Goal: Information Seeking & Learning: Find specific page/section

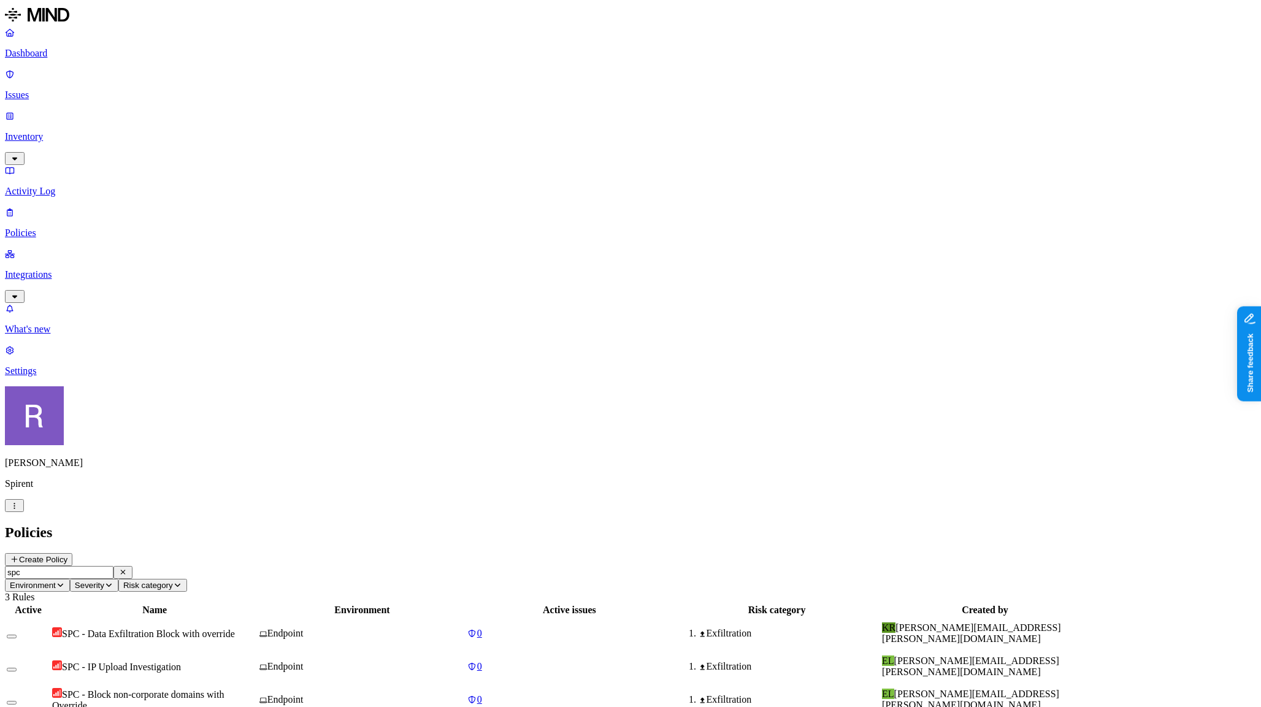
click at [101, 468] on p "[PERSON_NAME]" at bounding box center [630, 462] width 1251 height 11
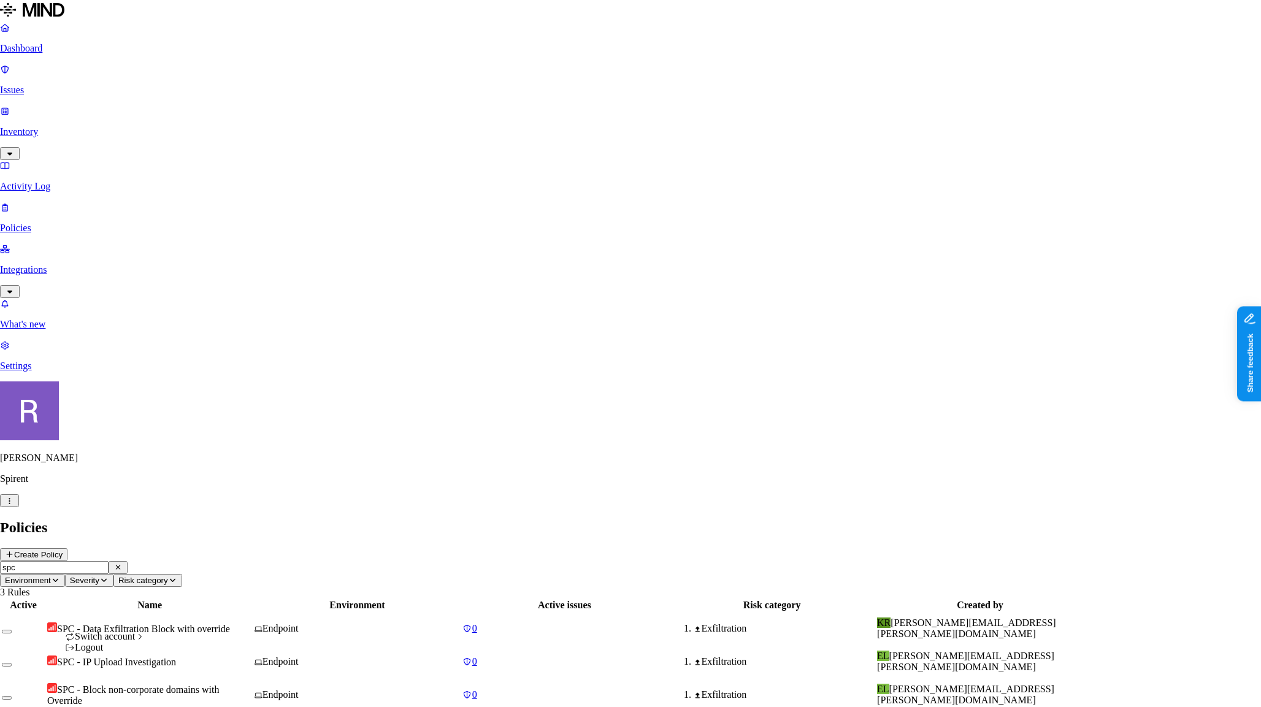
click at [115, 689] on html "Dashboard Issues Inventory Activity Log Policies Integrations What's new 1 Sett…" at bounding box center [630, 361] width 1261 height 722
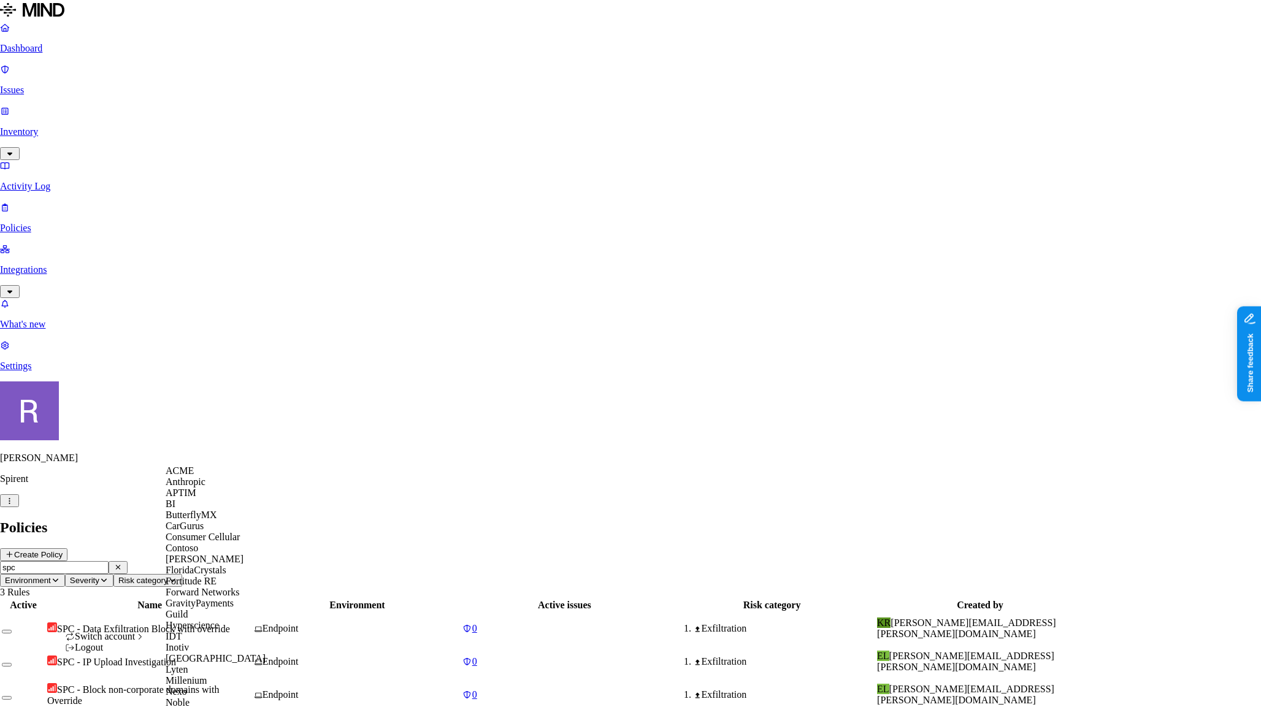
click at [187, 476] on span "ACME" at bounding box center [180, 470] width 28 height 10
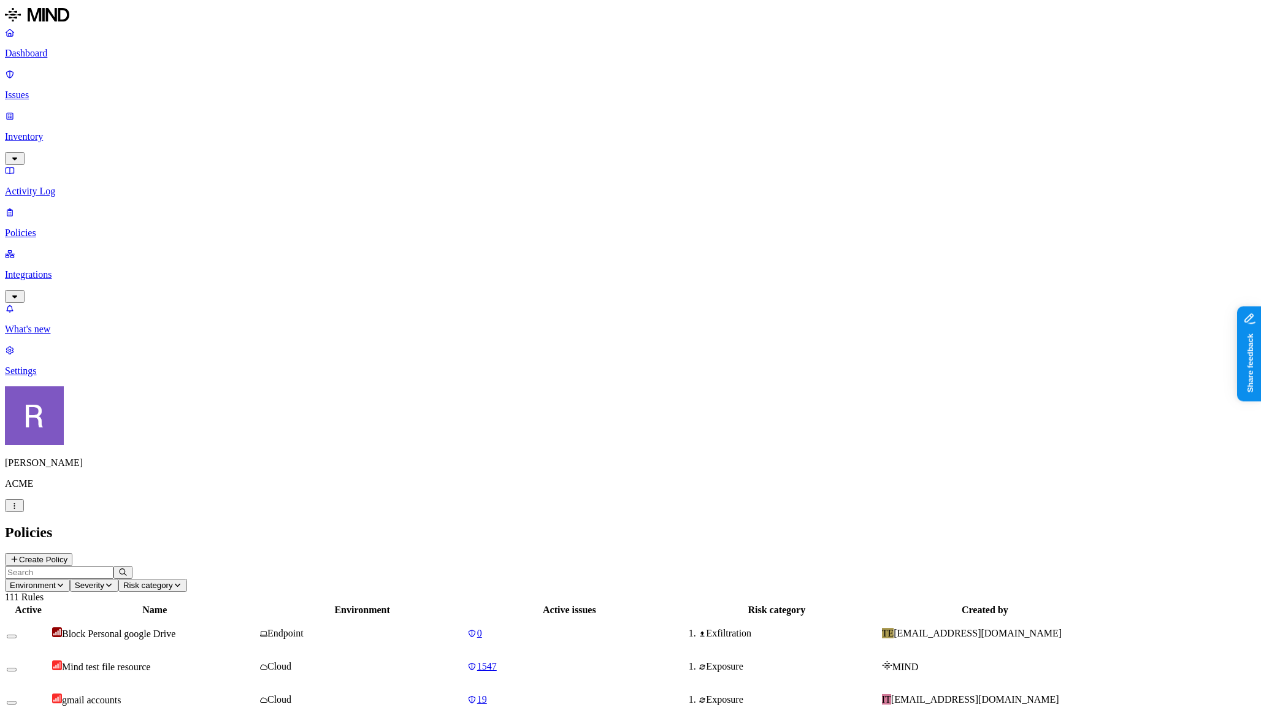
click at [52, 269] on p "Integrations" at bounding box center [630, 274] width 1251 height 11
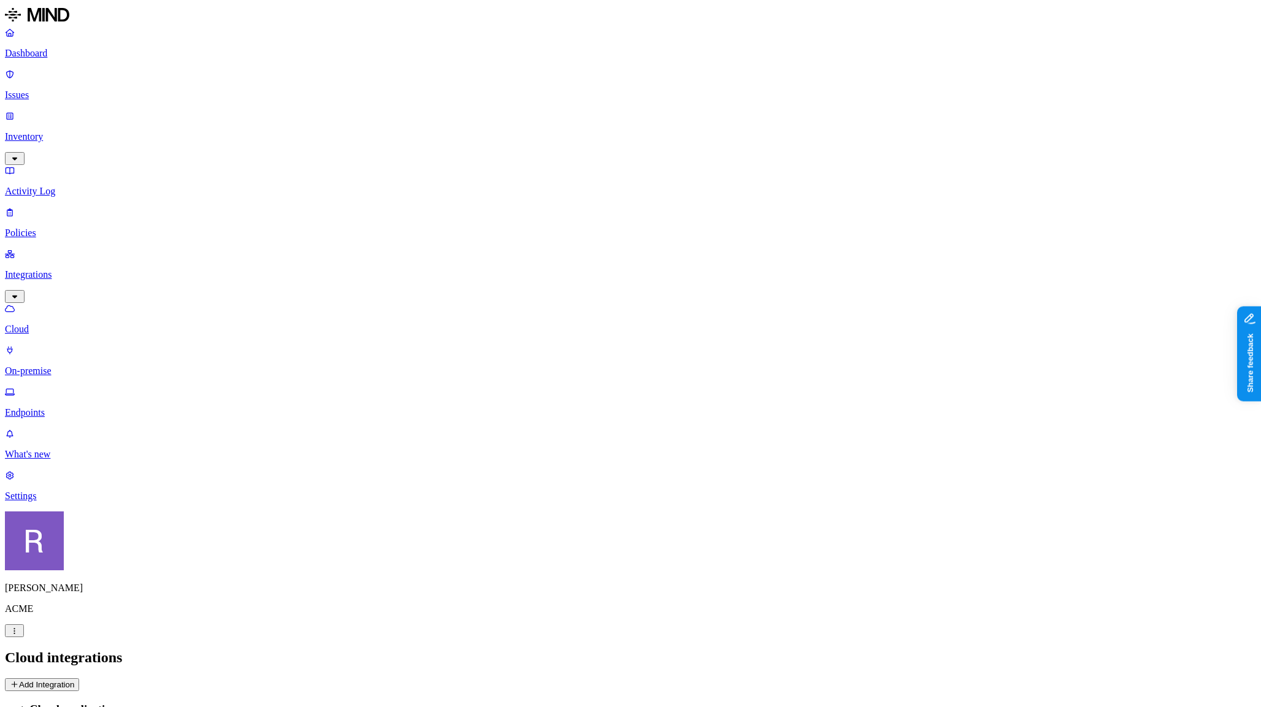
click at [55, 407] on p "Endpoints" at bounding box center [630, 412] width 1251 height 11
click at [40, 678] on button "Deploy" at bounding box center [23, 684] width 36 height 13
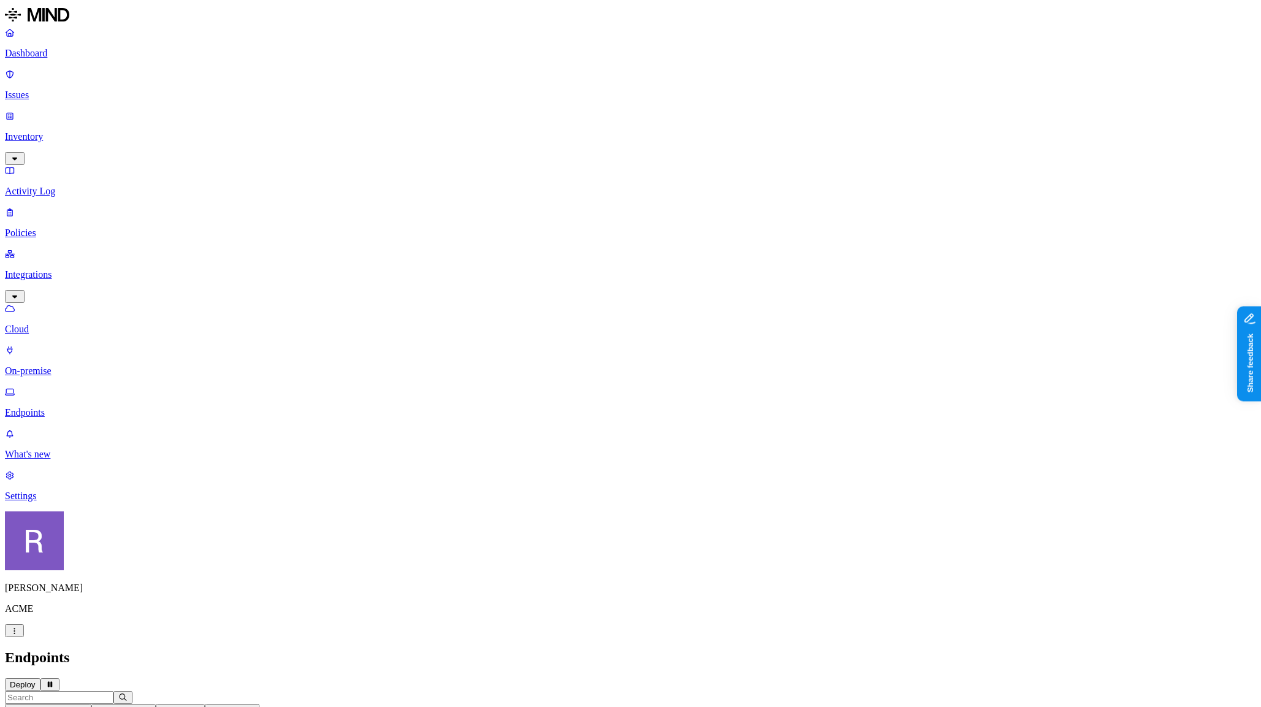
drag, startPoint x: 912, startPoint y: 151, endPoint x: 939, endPoint y: 152, distance: 26.4
drag, startPoint x: 1082, startPoint y: 291, endPoint x: 1113, endPoint y: 292, distance: 30.7
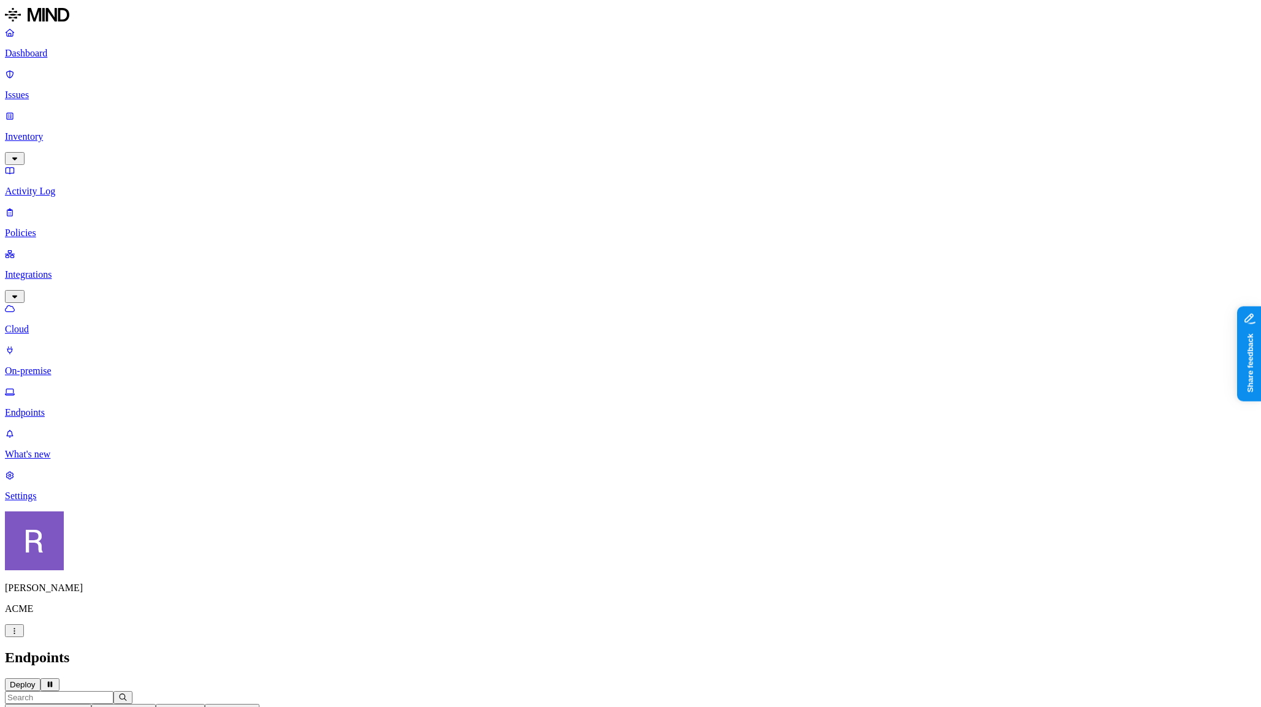
drag, startPoint x: 1085, startPoint y: 289, endPoint x: 1109, endPoint y: 289, distance: 23.9
drag, startPoint x: 915, startPoint y: 148, endPoint x: 964, endPoint y: 149, distance: 48.4
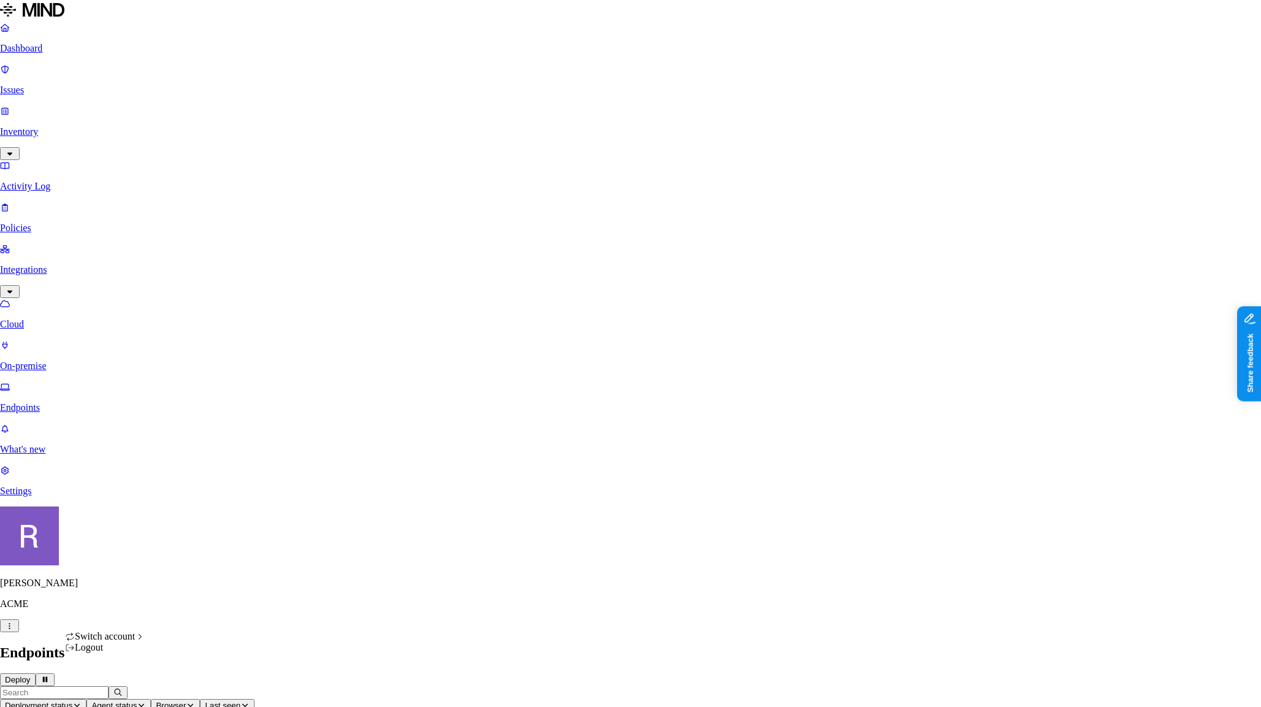
click at [14, 630] on icon "button" at bounding box center [9, 625] width 9 height 7
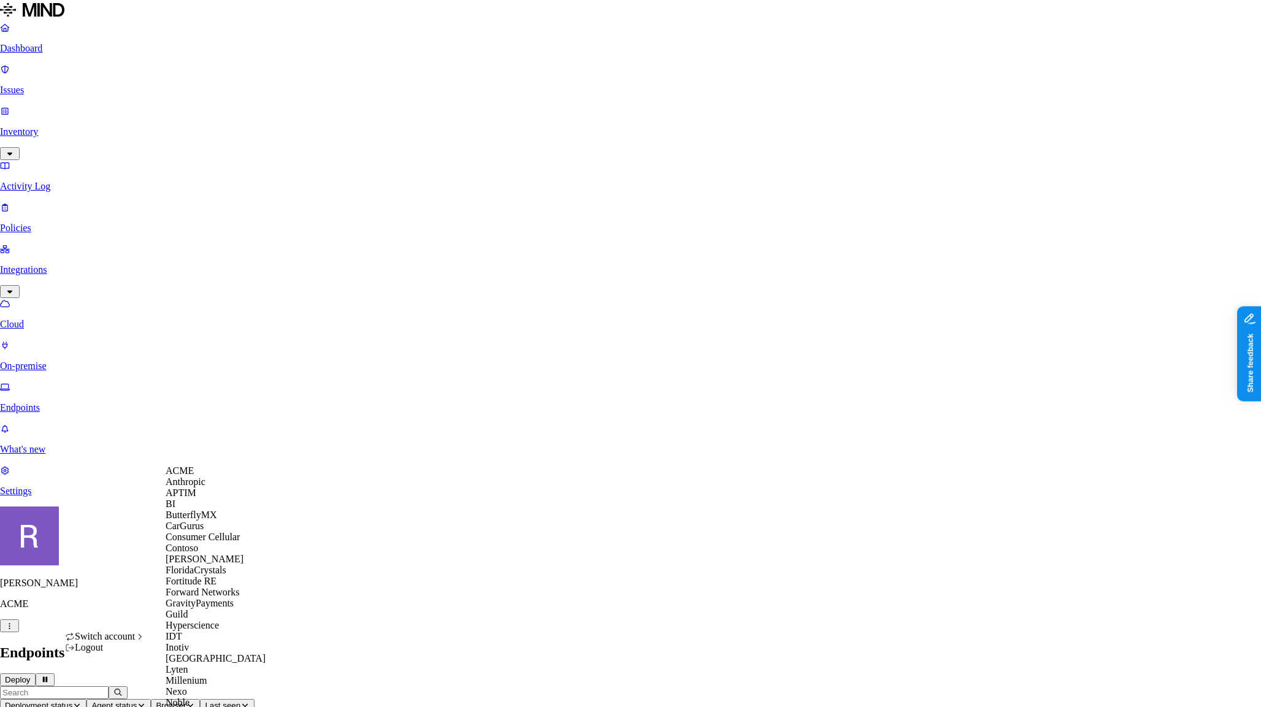
scroll to position [558, 0]
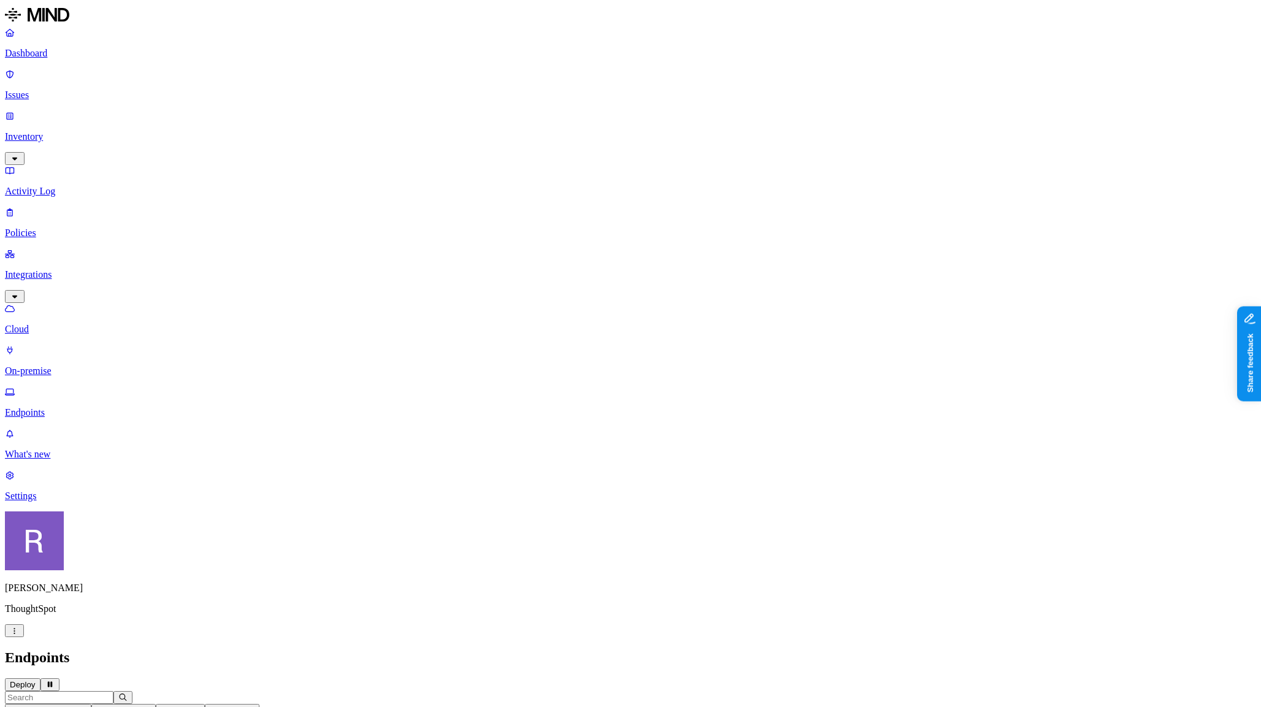
click at [53, 131] on p "Inventory" at bounding box center [630, 136] width 1251 height 11
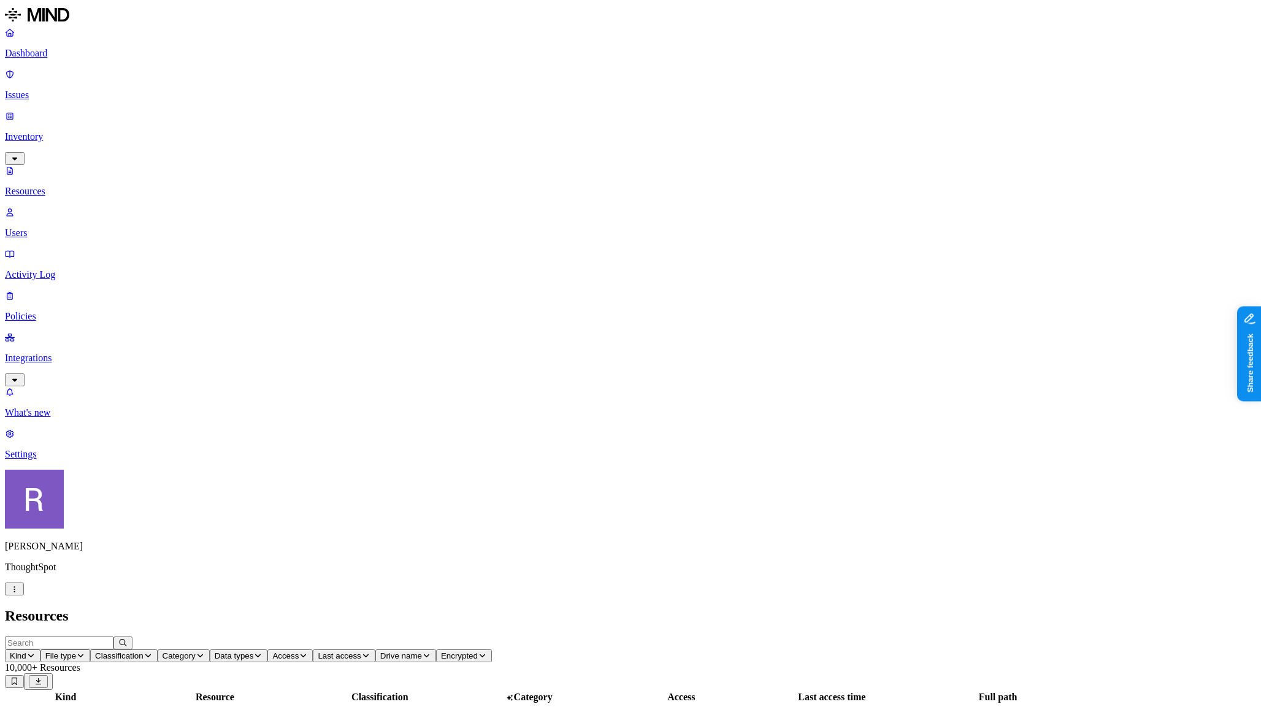
click at [59, 227] on p "Users" at bounding box center [630, 232] width 1251 height 11
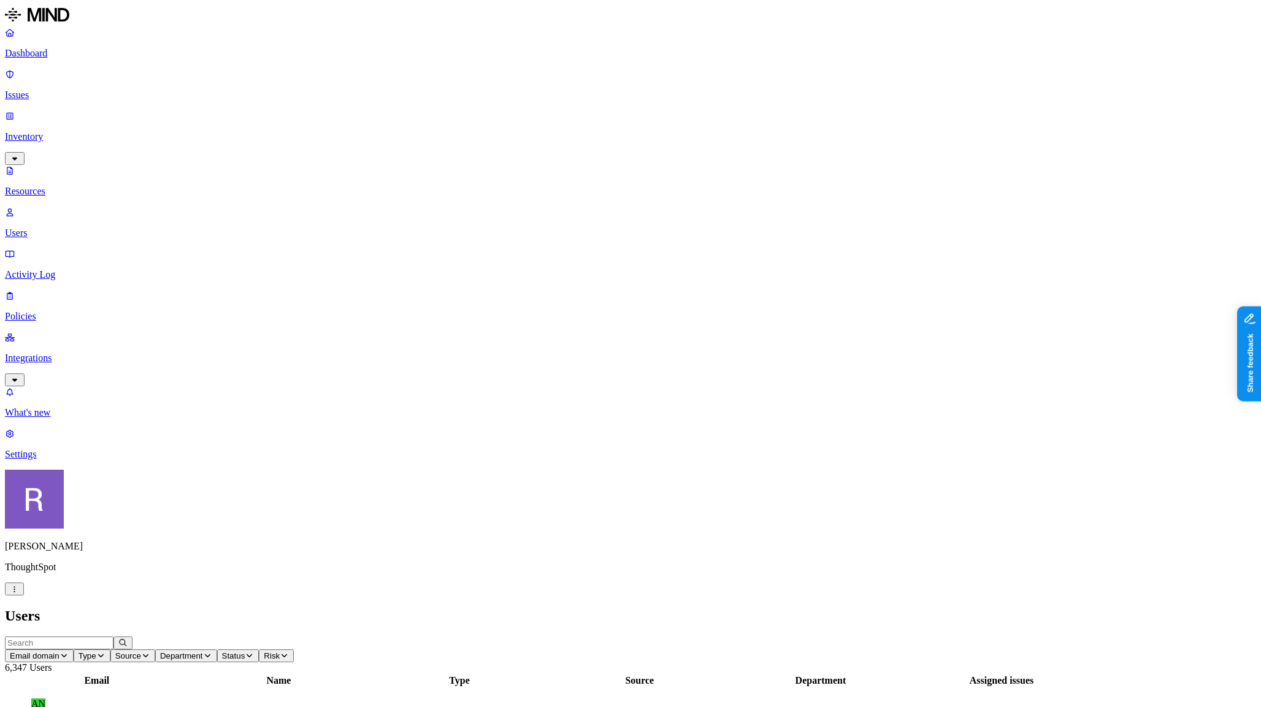
click at [245, 651] on span "Status" at bounding box center [233, 655] width 23 height 9
drag, startPoint x: 489, startPoint y: 88, endPoint x: 473, endPoint y: 84, distance: 16.4
click at [495, 83] on div "Enabled" at bounding box center [495, 77] width 0 height 11
click at [141, 651] on span "Source" at bounding box center [128, 655] width 26 height 9
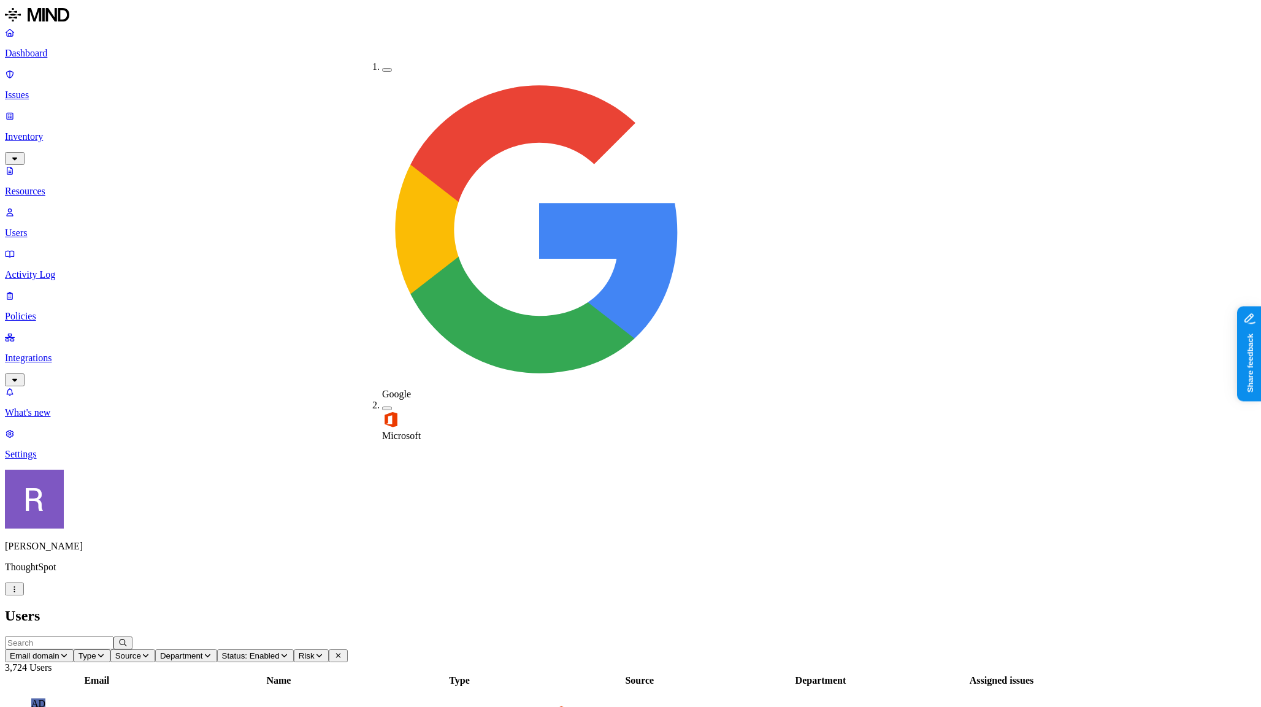
click at [96, 651] on span "Type" at bounding box center [87, 655] width 18 height 9
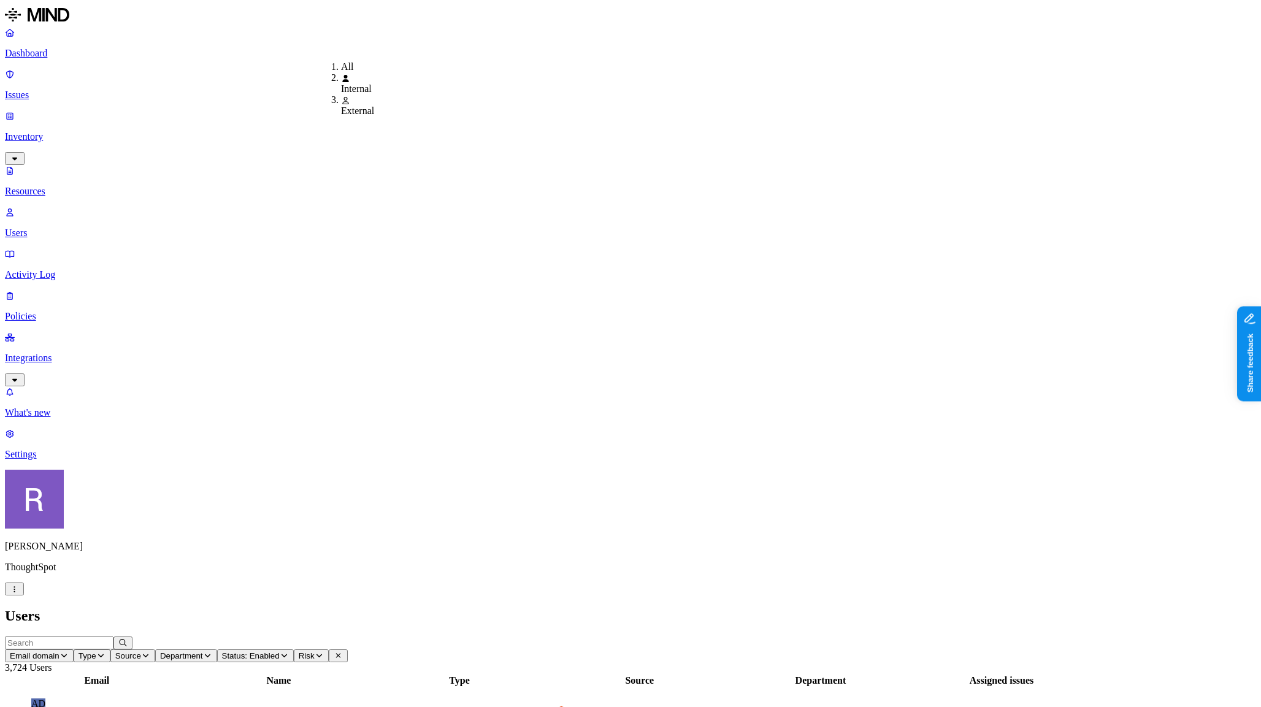
drag, startPoint x: 331, startPoint y: 85, endPoint x: 350, endPoint y: 77, distance: 20.0
click at [342, 82] on icon at bounding box center [345, 78] width 7 height 7
click at [173, 651] on span "Source" at bounding box center [160, 655] width 26 height 9
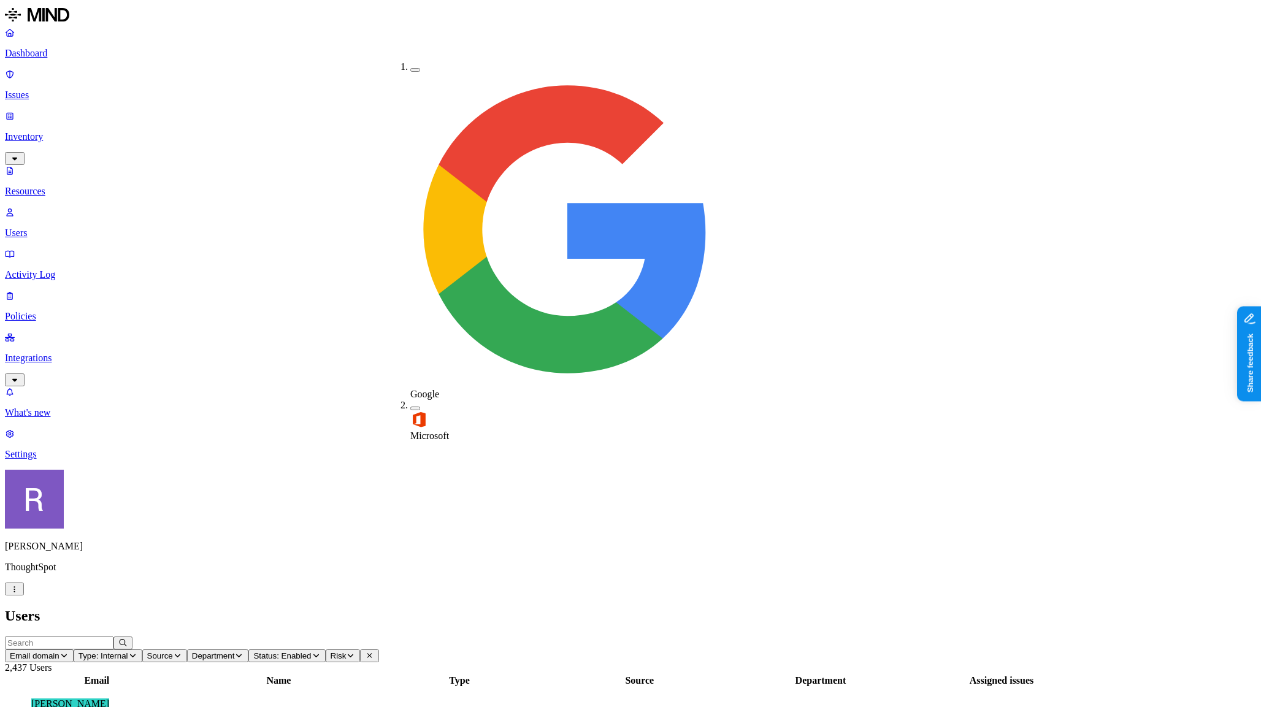
click at [410, 400] on div "Microsoft" at bounding box center [410, 421] width 0 height 42
click at [91, 302] on nav "Dashboard Issues Inventory Resources Users Activity Log Policies Integrations W…" at bounding box center [630, 243] width 1251 height 433
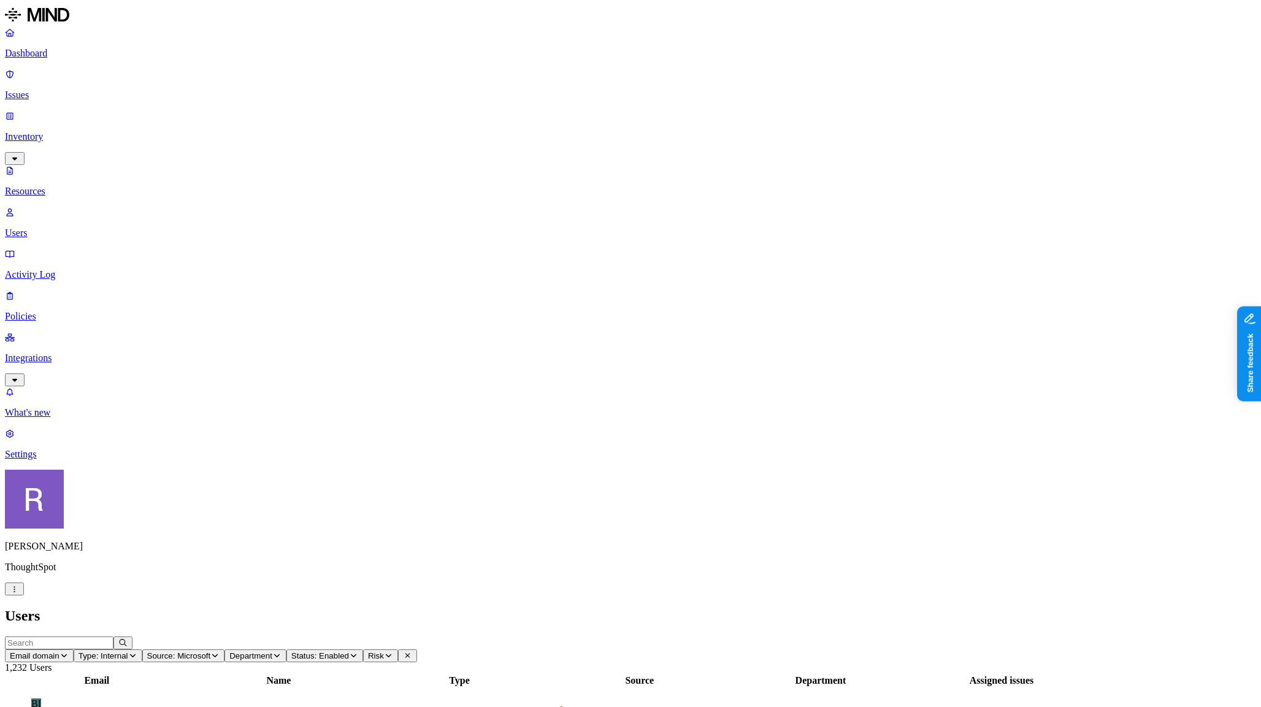
click at [52, 332] on link "Integrations" at bounding box center [630, 358] width 1251 height 53
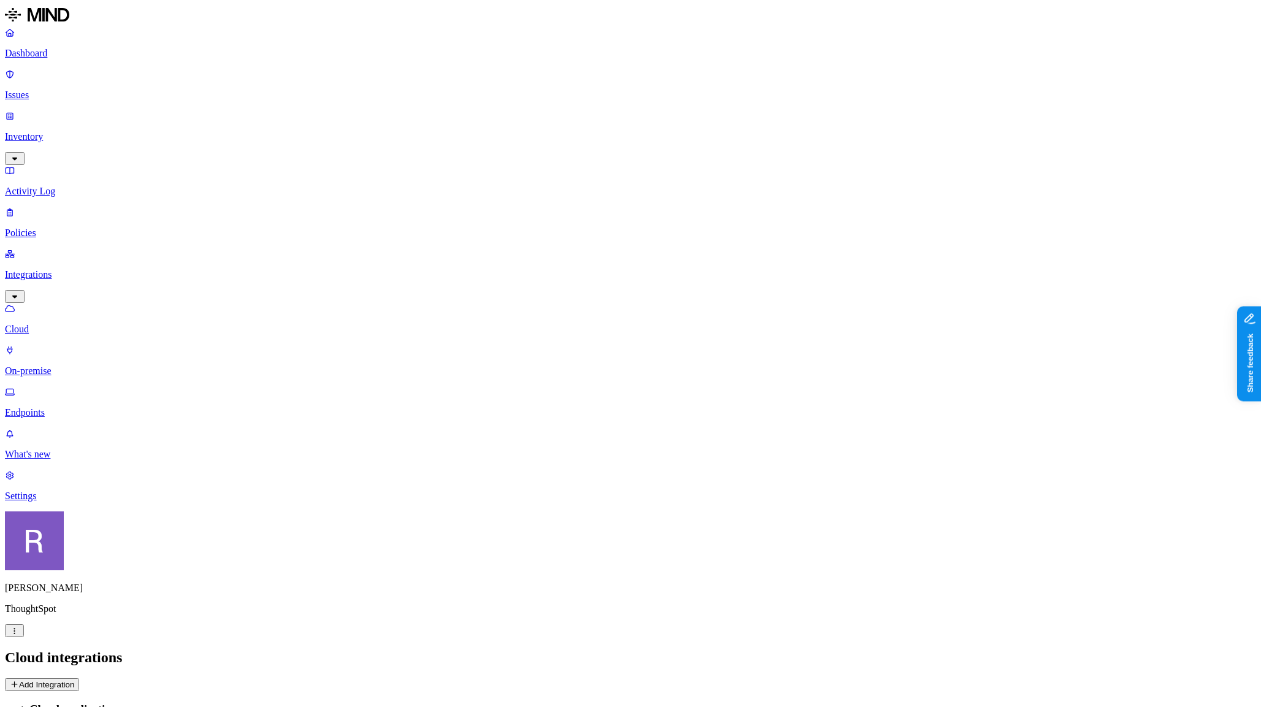
click at [59, 407] on p "Endpoints" at bounding box center [630, 412] width 1251 height 11
click at [113, 691] on input "text" at bounding box center [59, 697] width 109 height 13
type input "elizabeth.johnston"
